Goal: Find specific page/section: Find specific page/section

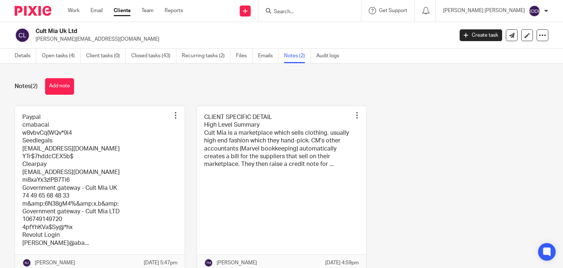
click at [306, 10] on input "Search" at bounding box center [306, 12] width 66 height 7
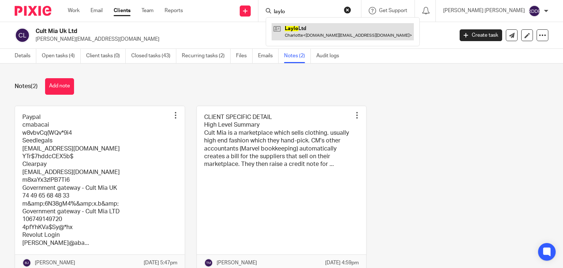
type input "laylo"
click at [331, 32] on link at bounding box center [343, 31] width 142 height 17
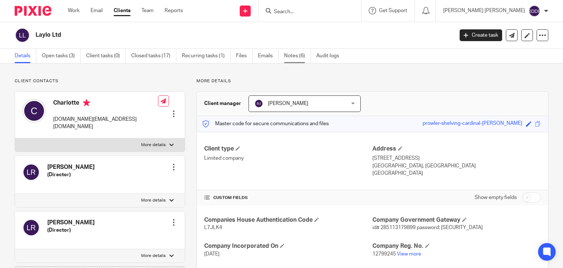
click at [300, 60] on link "Notes (6)" at bounding box center [297, 56] width 27 height 14
